Goal: Task Accomplishment & Management: Manage account settings

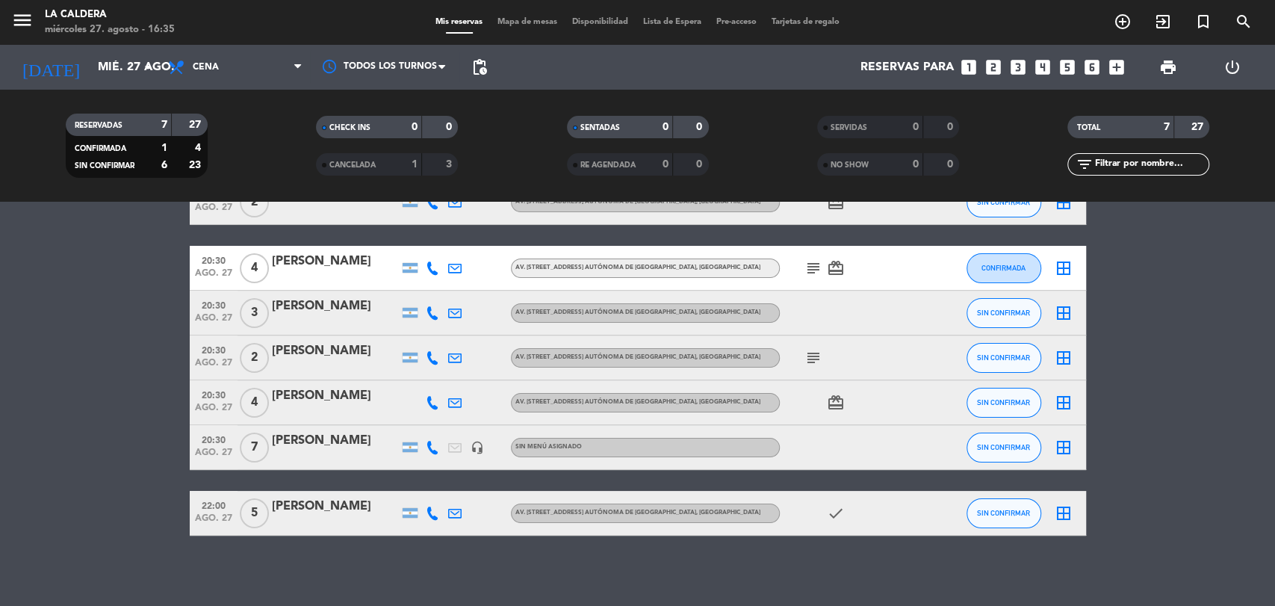
scroll to position [95, 0]
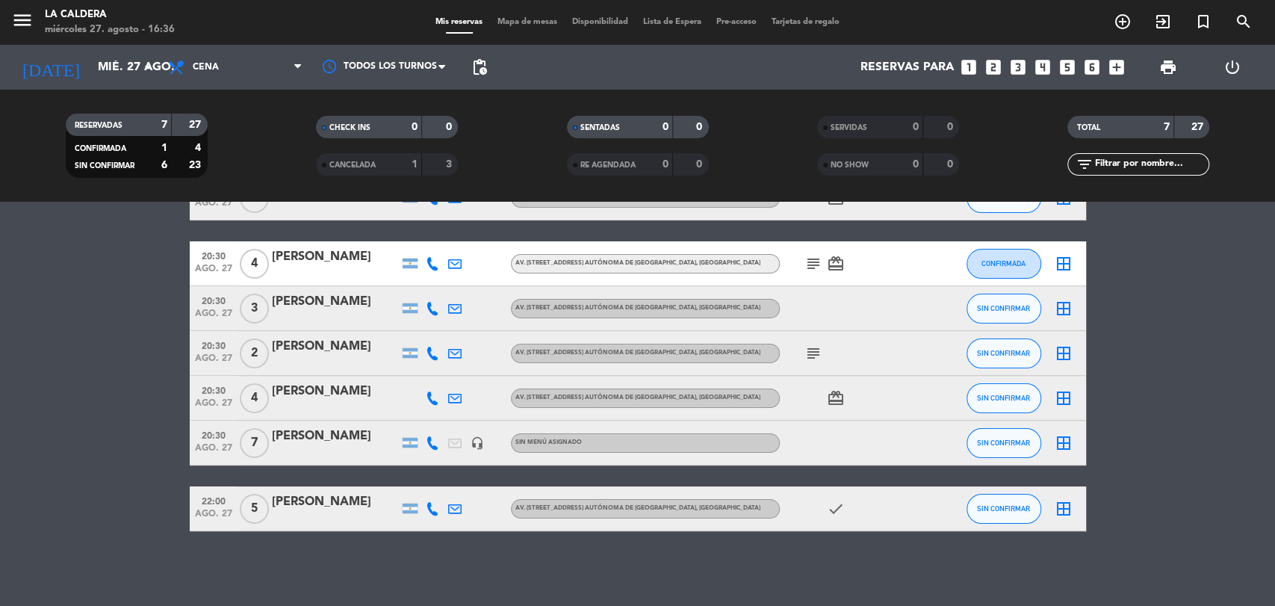
click at [810, 260] on icon "subject" at bounding box center [813, 264] width 18 height 18
click at [809, 354] on icon "subject" at bounding box center [813, 353] width 18 height 18
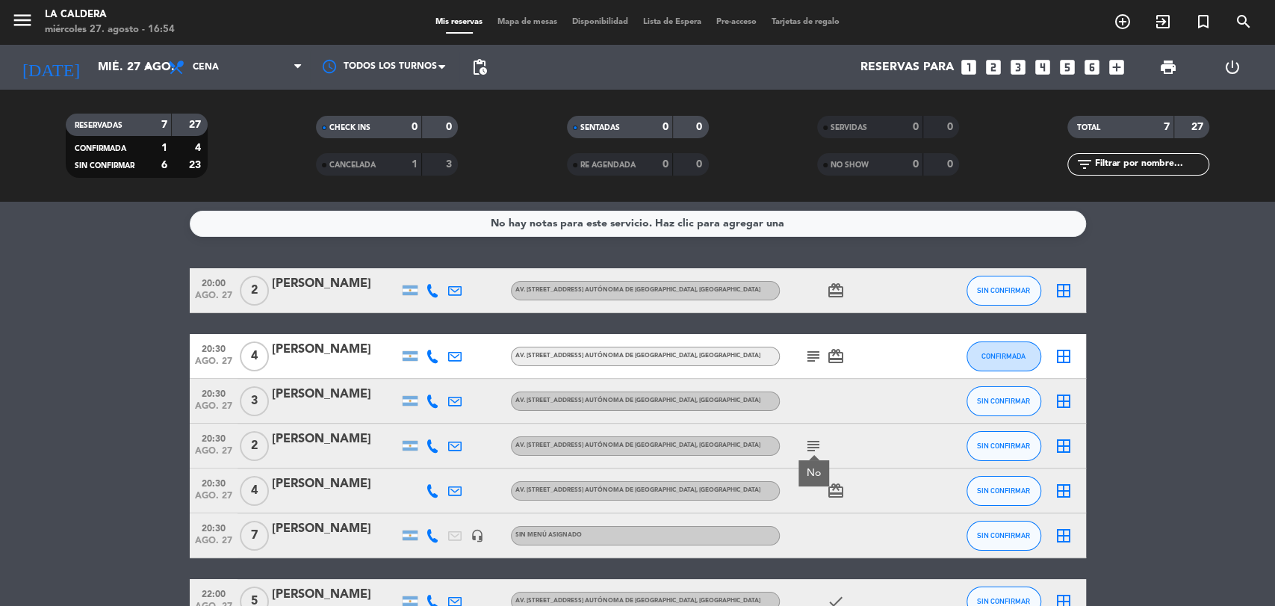
scroll to position [0, 0]
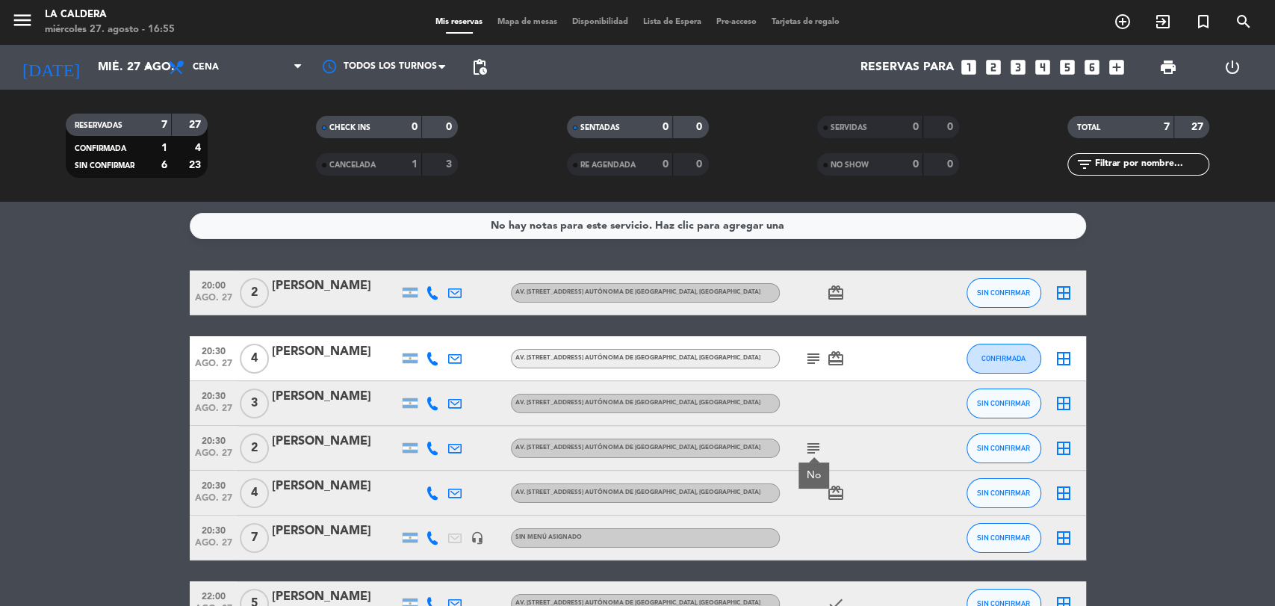
click at [388, 300] on div at bounding box center [335, 302] width 127 height 12
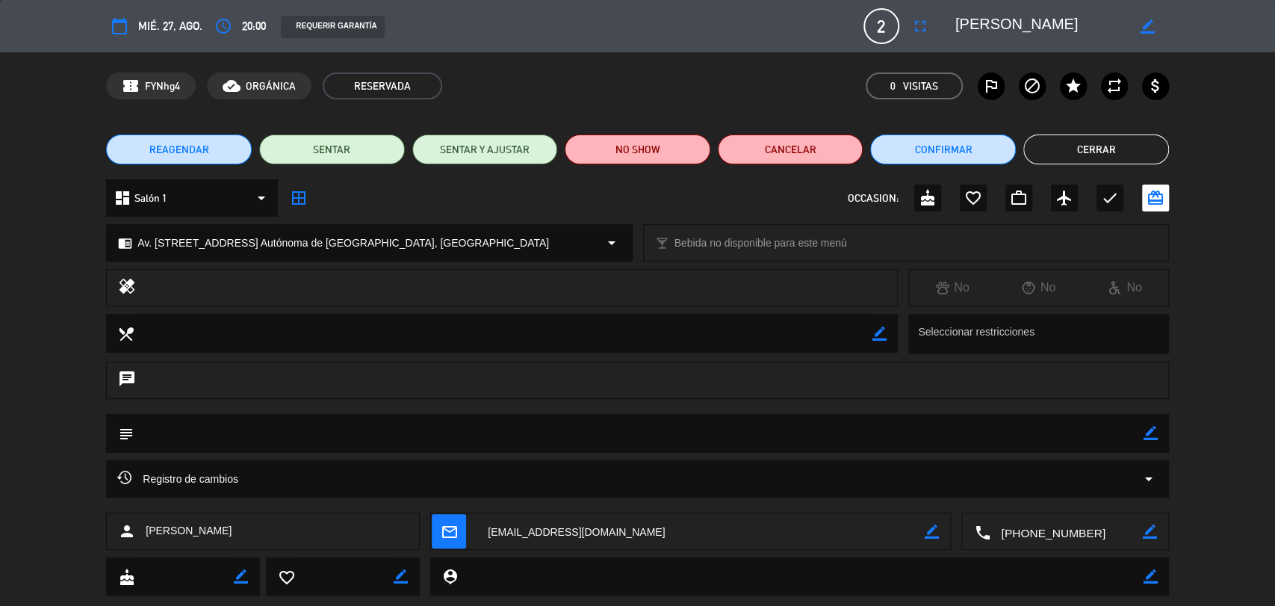
click at [1151, 438] on icon "border_color" at bounding box center [1150, 433] width 14 height 14
click at [370, 432] on textarea at bounding box center [639, 433] width 1010 height 38
type textarea "l"
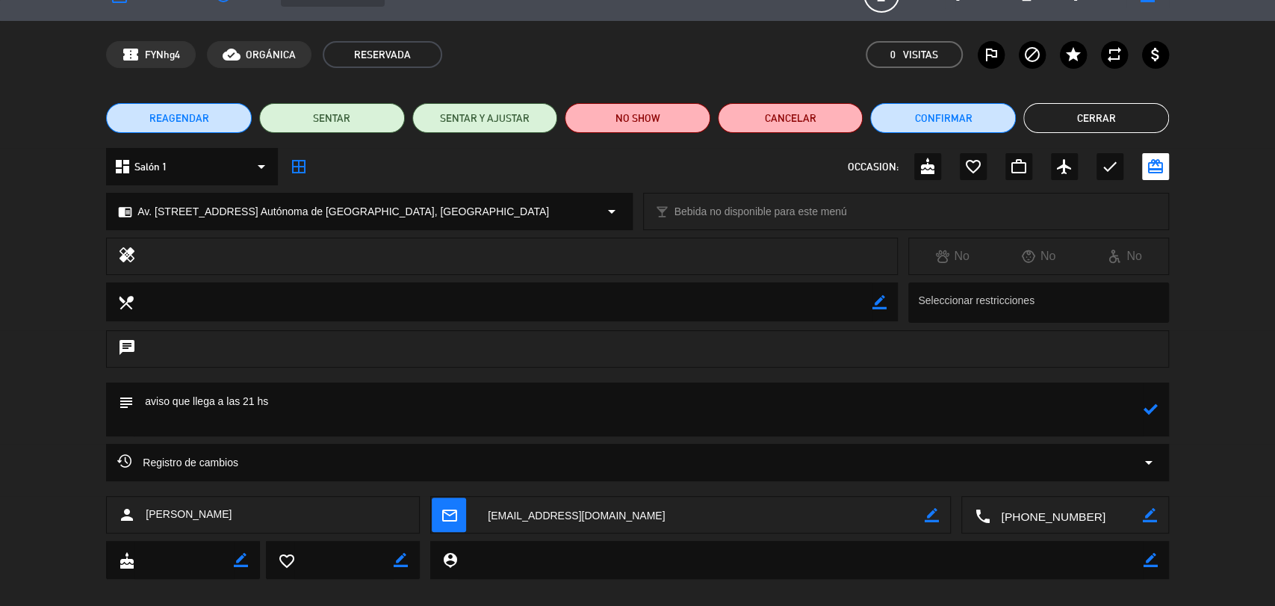
scroll to position [49, 0]
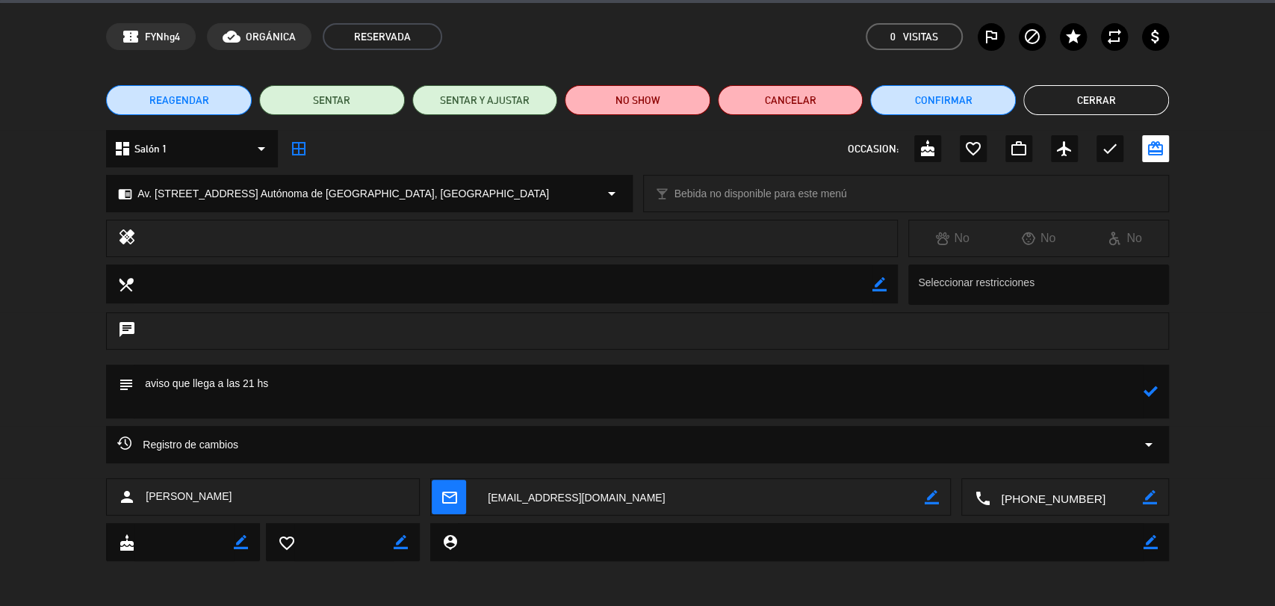
click at [1159, 402] on div "subject" at bounding box center [637, 391] width 1063 height 54
click at [1141, 389] on textarea at bounding box center [639, 391] width 1010 height 54
click at [1152, 394] on icon at bounding box center [1150, 391] width 14 height 14
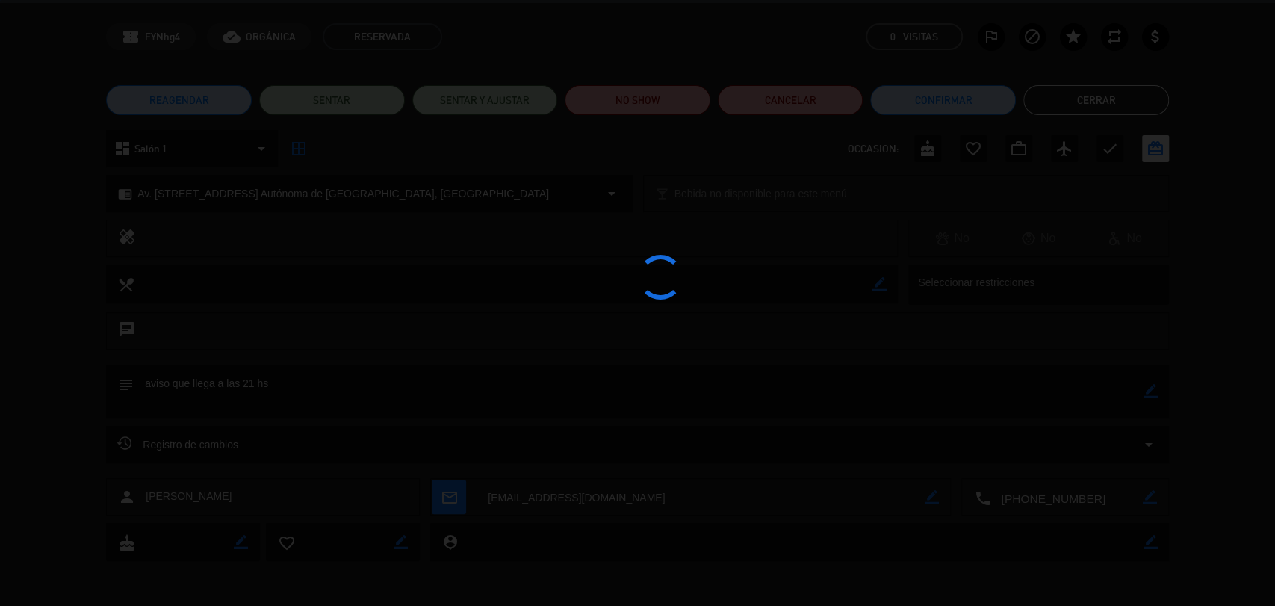
type textarea "aviso que llega a las 21 hs"
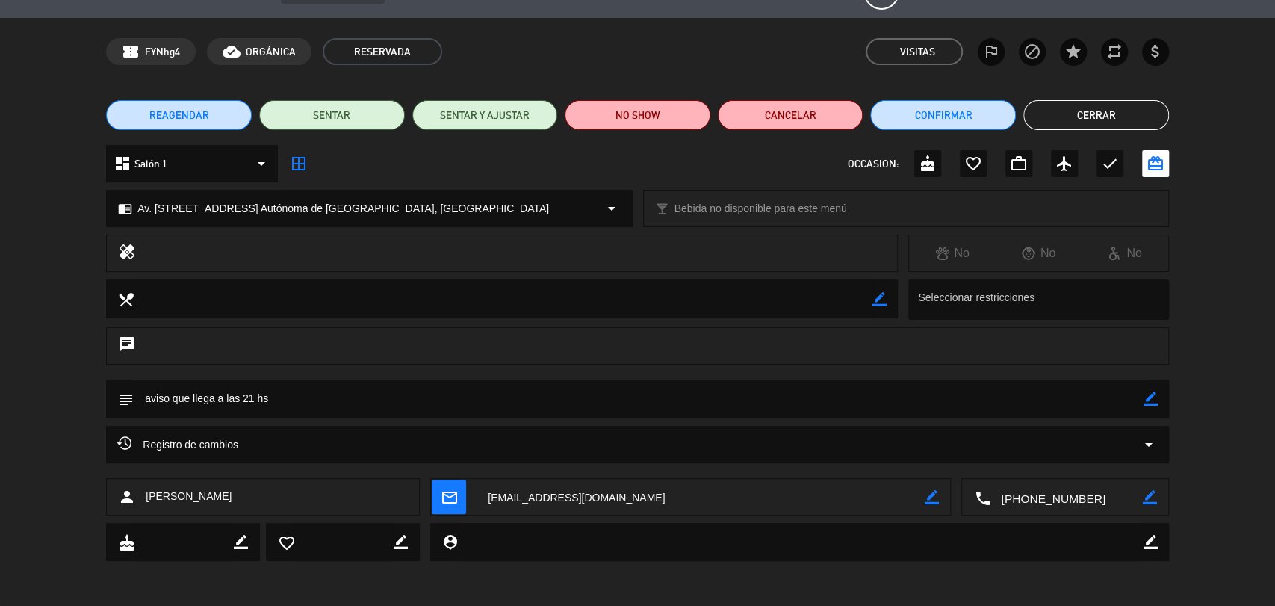
click at [1086, 122] on button "Cerrar" at bounding box center [1096, 115] width 146 height 30
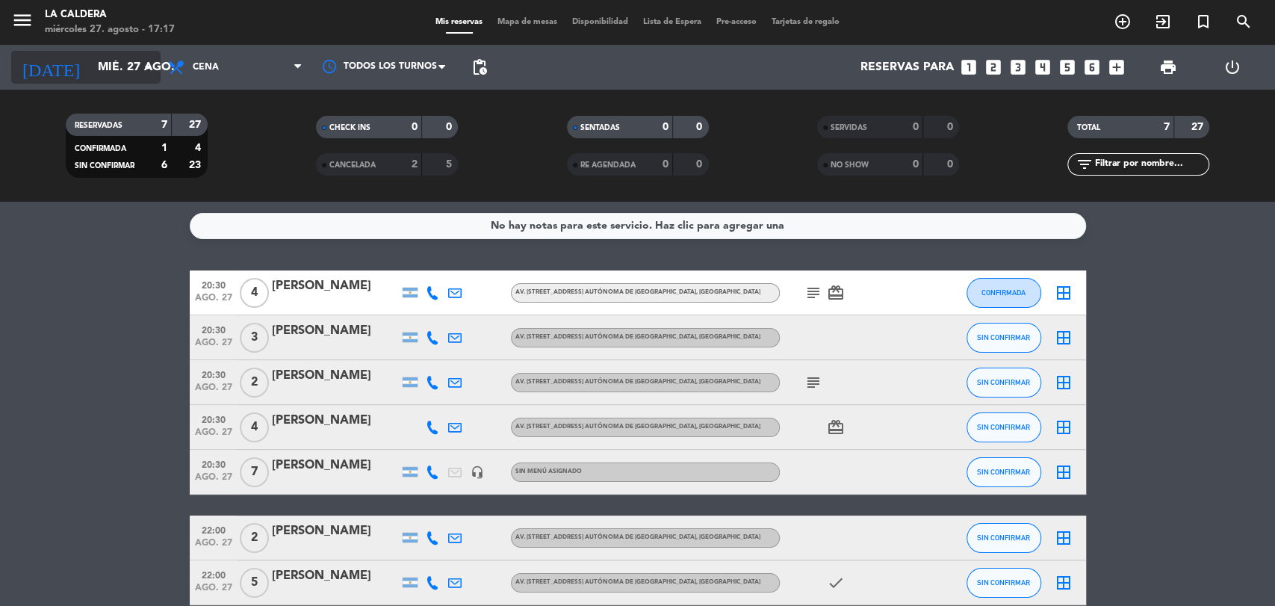
click at [146, 65] on icon "arrow_drop_down" at bounding box center [148, 67] width 18 height 18
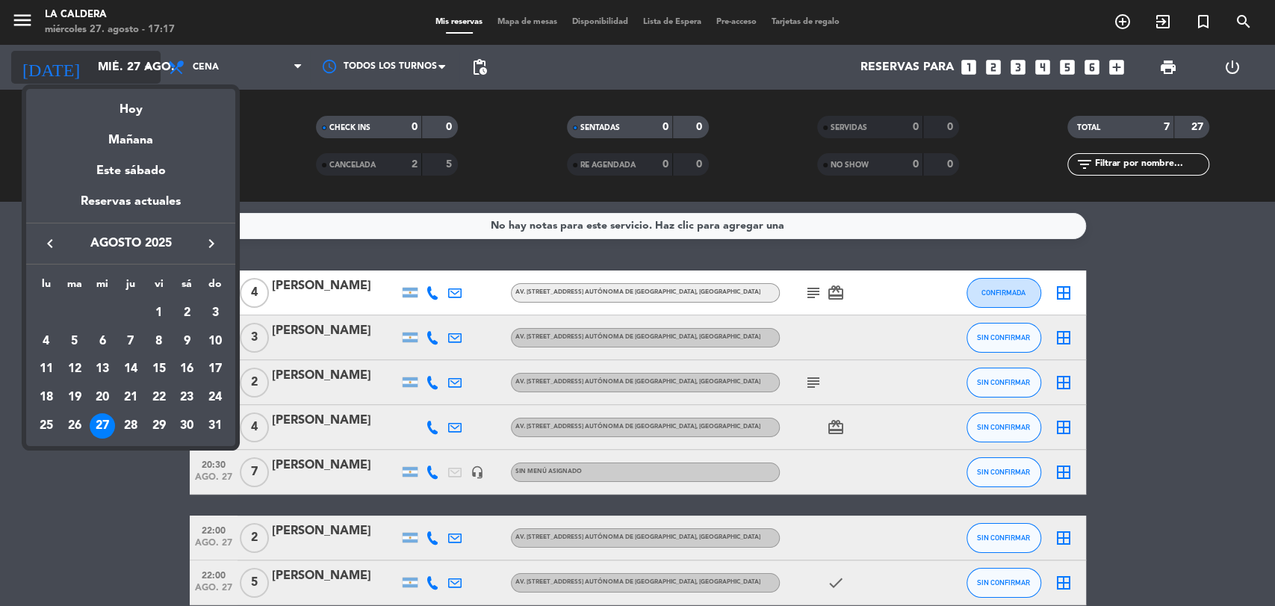
click at [146, 65] on div at bounding box center [637, 303] width 1275 height 606
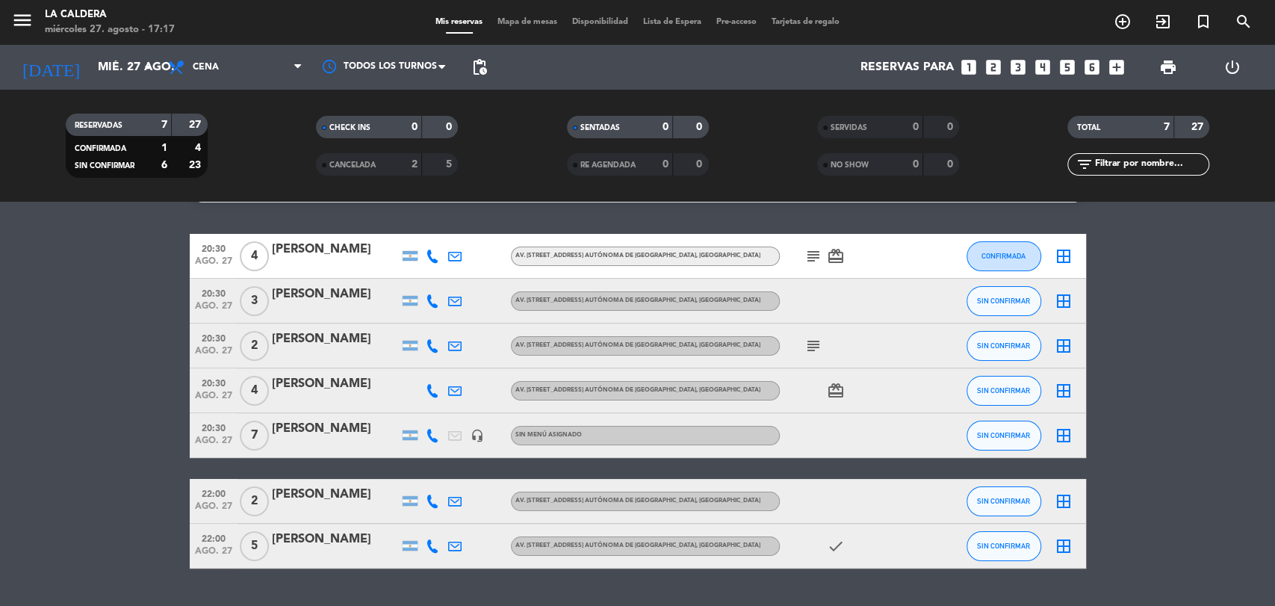
scroll to position [0, 0]
